Goal: Task Accomplishment & Management: Use online tool/utility

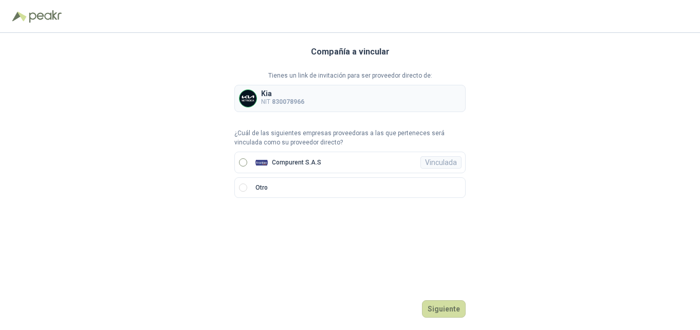
click at [255, 170] on label "Compurent S.A.S Vinculada" at bounding box center [349, 163] width 231 height 22
click at [441, 304] on button "Ingresar" at bounding box center [445, 308] width 41 height 17
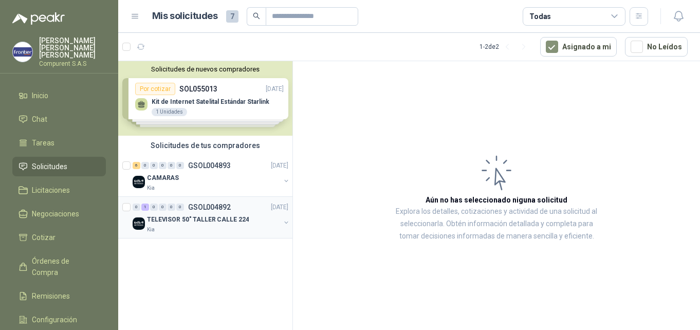
click at [221, 227] on div "Kia" at bounding box center [213, 230] width 133 height 8
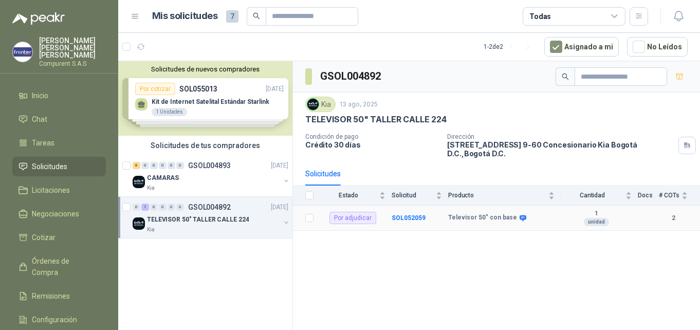
click at [471, 215] on td "Televisor 50" con base" at bounding box center [504, 217] width 112 height 25
click at [411, 214] on b "SOL052059" at bounding box center [408, 217] width 34 height 7
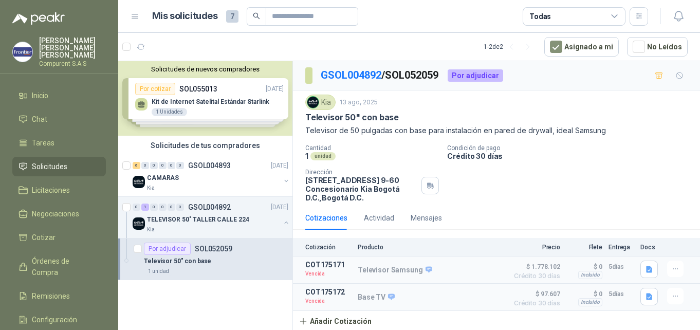
click at [178, 97] on div "Solicitudes de nuevos compradores Por cotizar SOL055013 [DATE] Kit de Internet …" at bounding box center [205, 98] width 174 height 74
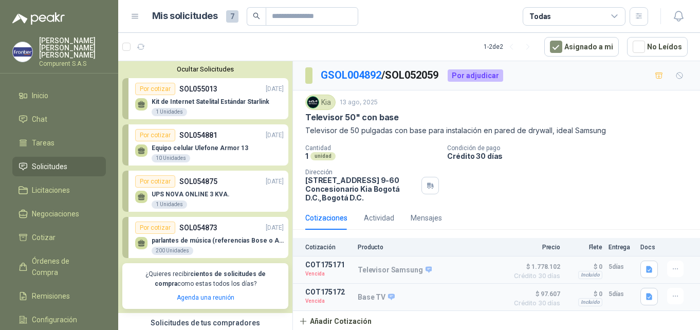
click at [197, 100] on p "Kit de Internet Satelital Estándar Starlink" at bounding box center [211, 101] width 118 height 7
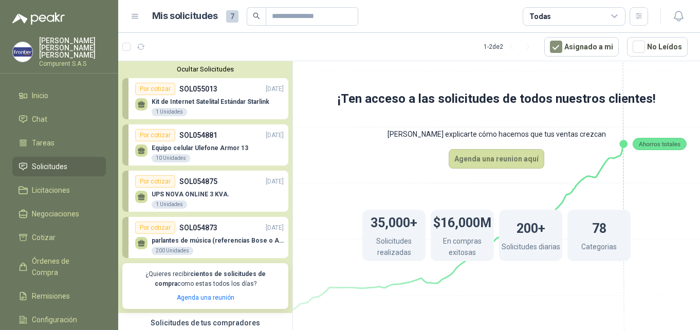
click at [153, 88] on div "Por cotizar" at bounding box center [155, 89] width 40 height 12
click at [211, 100] on p "Kit de Internet Satelital Estándar Starlink" at bounding box center [211, 101] width 118 height 7
click at [166, 115] on div "1 Unidades" at bounding box center [169, 112] width 35 height 8
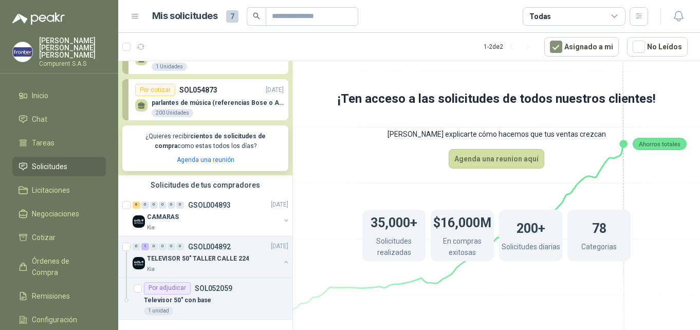
scroll to position [139, 0]
click at [235, 257] on p "TELEVISOR 50" TALLER CALLE 224" at bounding box center [198, 258] width 102 height 10
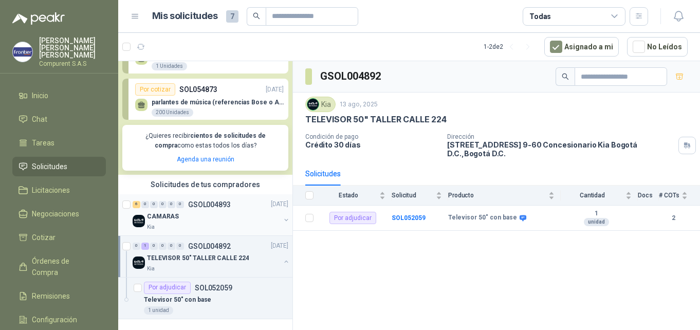
click at [198, 201] on p "GSOL004893" at bounding box center [209, 204] width 43 height 7
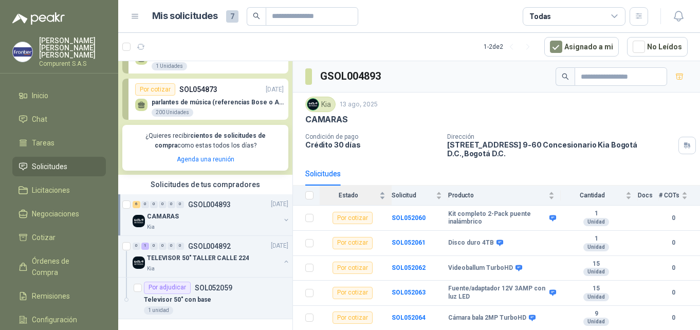
scroll to position [15, 0]
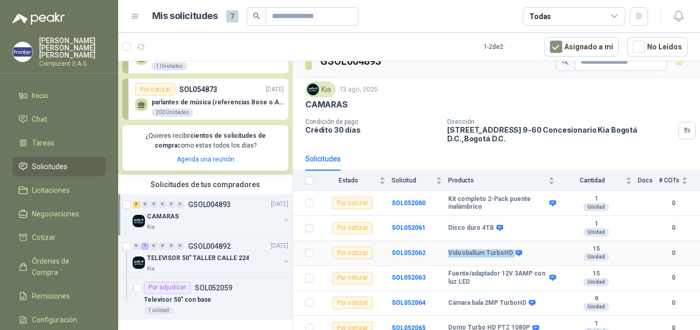
drag, startPoint x: 448, startPoint y: 248, endPoint x: 512, endPoint y: 252, distance: 63.4
click at [512, 252] on td "Videoballum TurboHD" at bounding box center [504, 253] width 112 height 25
drag, startPoint x: 512, startPoint y: 252, endPoint x: 453, endPoint y: 267, distance: 60.9
click at [453, 270] on b "Fuente/adaptador 12V 3AMP con luz LED" at bounding box center [497, 278] width 99 height 16
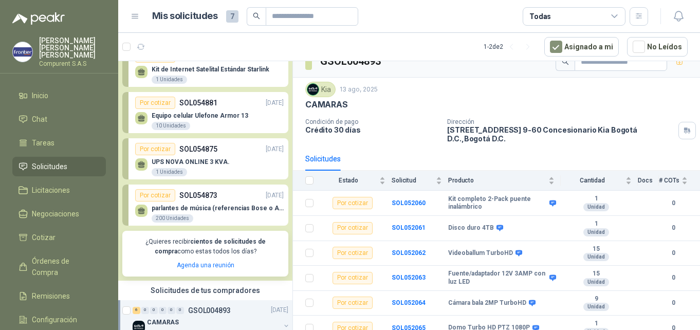
scroll to position [32, 0]
click at [207, 199] on p "SOL054873" at bounding box center [198, 195] width 38 height 11
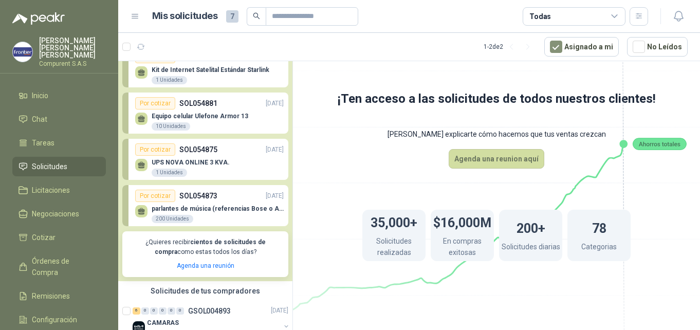
click at [199, 162] on p "UPS NOVA ONLINE 3 KVA." at bounding box center [191, 162] width 78 height 7
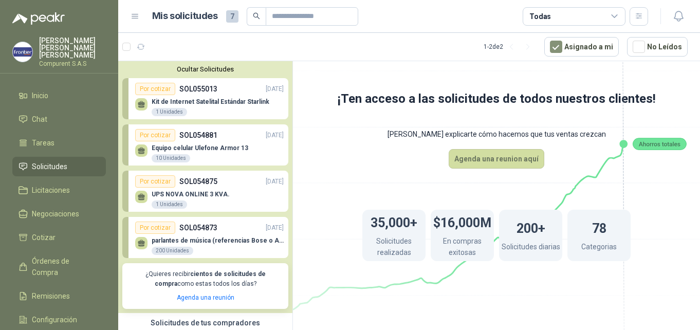
click at [185, 184] on p "SOL054875" at bounding box center [198, 181] width 38 height 11
click at [156, 186] on div "Por cotizar" at bounding box center [155, 181] width 40 height 12
click at [160, 201] on div "1 Unidades" at bounding box center [169, 204] width 35 height 8
click at [197, 77] on div "Ocultar Solicitudes Por cotizar SOL055013 [DATE] Kit de Internet Satelital Está…" at bounding box center [205, 187] width 174 height 252
click at [190, 89] on p "SOL055013" at bounding box center [198, 88] width 38 height 11
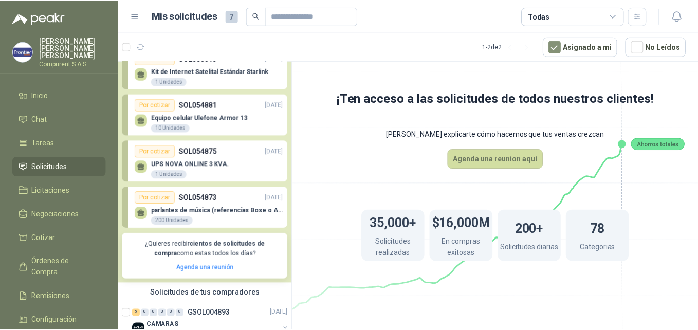
scroll to position [31, 0]
click at [209, 267] on link "Agenda una reunión" at bounding box center [206, 266] width 58 height 7
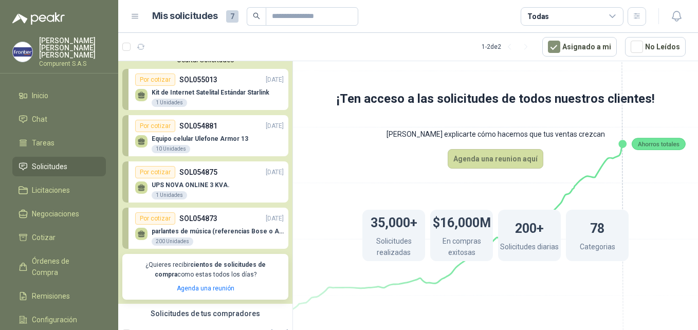
click at [62, 146] on ul "Inicio Chat Tareas Solicitudes Licitaciones Negociaciones Cotizar Órdenes de Co…" at bounding box center [59, 221] width 118 height 271
click at [53, 139] on span "Tareas" at bounding box center [43, 142] width 23 height 11
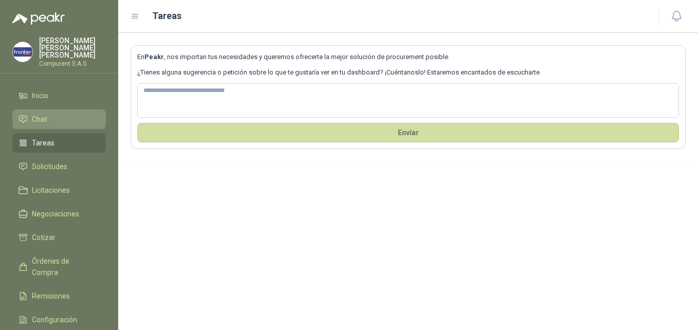
click at [42, 114] on span "Chat" at bounding box center [39, 119] width 15 height 11
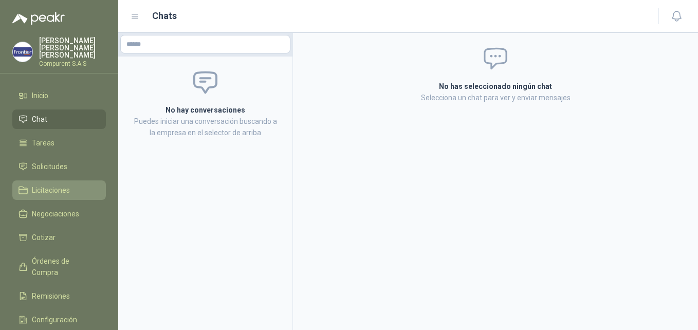
click at [57, 184] on span "Licitaciones" at bounding box center [51, 189] width 38 height 11
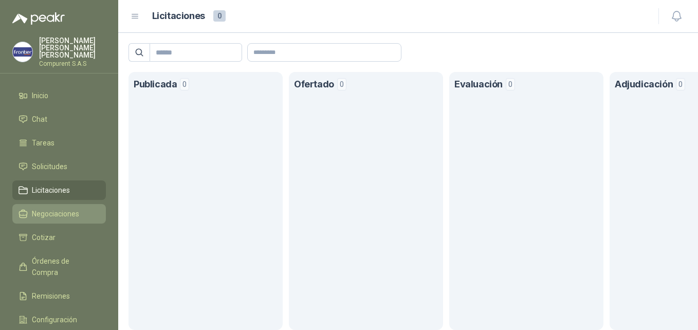
click at [49, 211] on span "Negociaciones" at bounding box center [55, 213] width 47 height 11
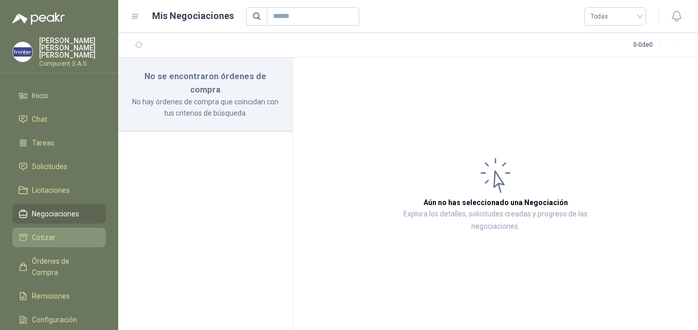
click at [43, 234] on span "Cotizar" at bounding box center [44, 237] width 24 height 11
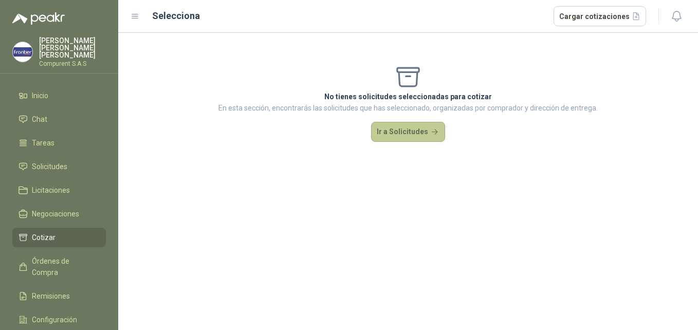
click at [404, 134] on button "Ir a Solicitudes" at bounding box center [408, 132] width 74 height 21
